Goal: Task Accomplishment & Management: Manage account settings

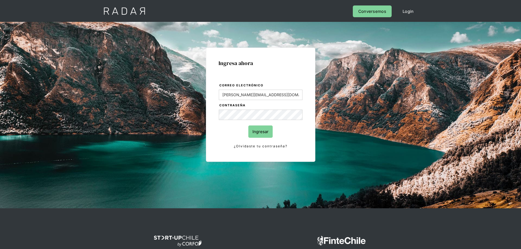
click at [260, 131] on input "Ingresar" at bounding box center [260, 132] width 24 height 12
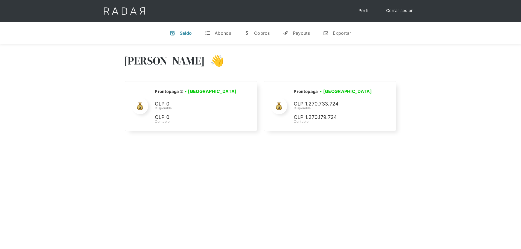
drag, startPoint x: 397, startPoint y: 11, endPoint x: 403, endPoint y: 13, distance: 5.8
click at [398, 11] on link "Cerrar sesión" at bounding box center [400, 10] width 39 height 11
